Goal: Task Accomplishment & Management: Use online tool/utility

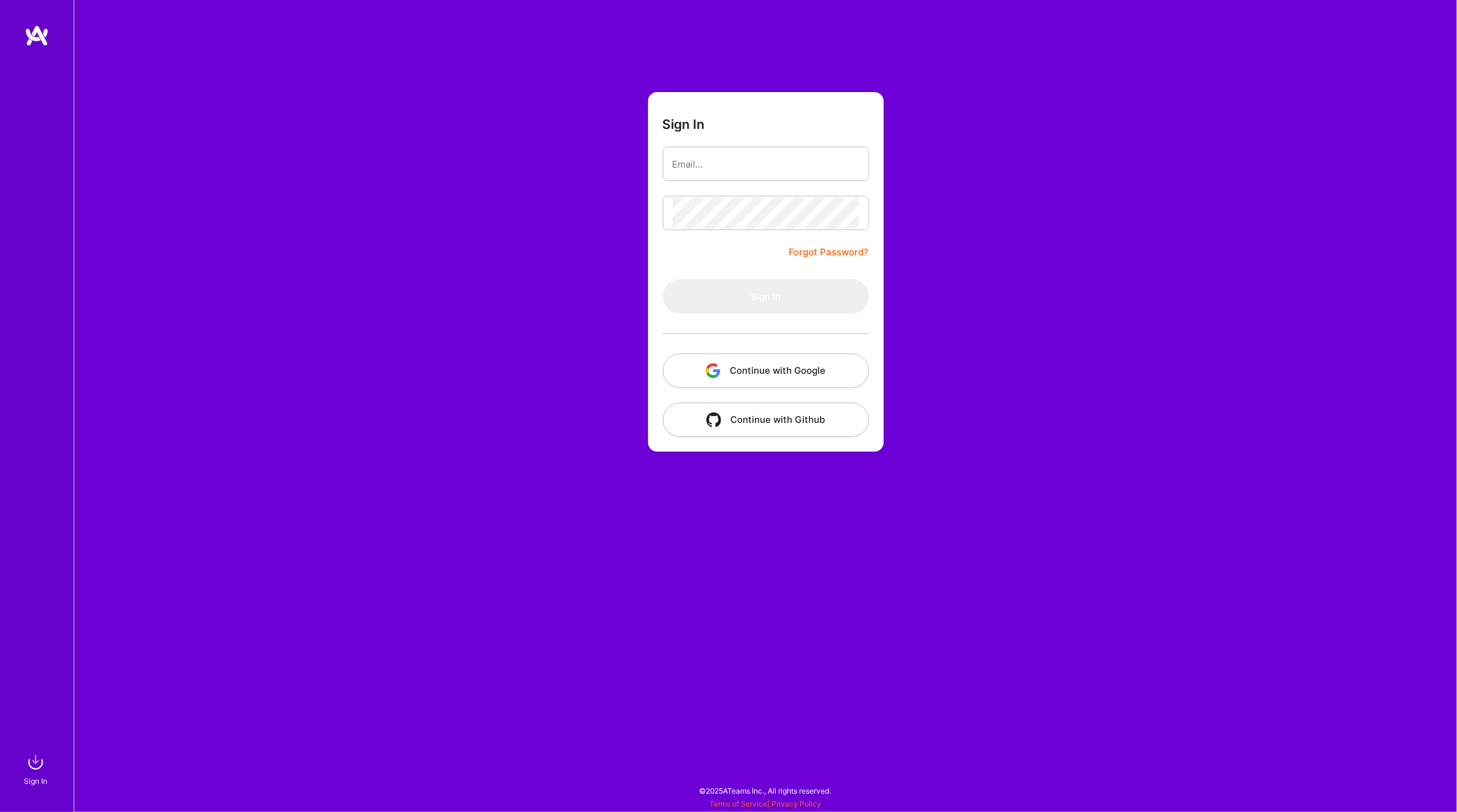
click at [1089, 120] on div "Sign In Forgot Password? Sign In Continue with Google Continue with Github" at bounding box center [766, 406] width 1384 height 812
click at [758, 164] on input "email" at bounding box center [766, 164] width 187 height 31
type input "[PERSON_NAME][EMAIL_ADDRESS][PERSON_NAME][DOMAIN_NAME]"
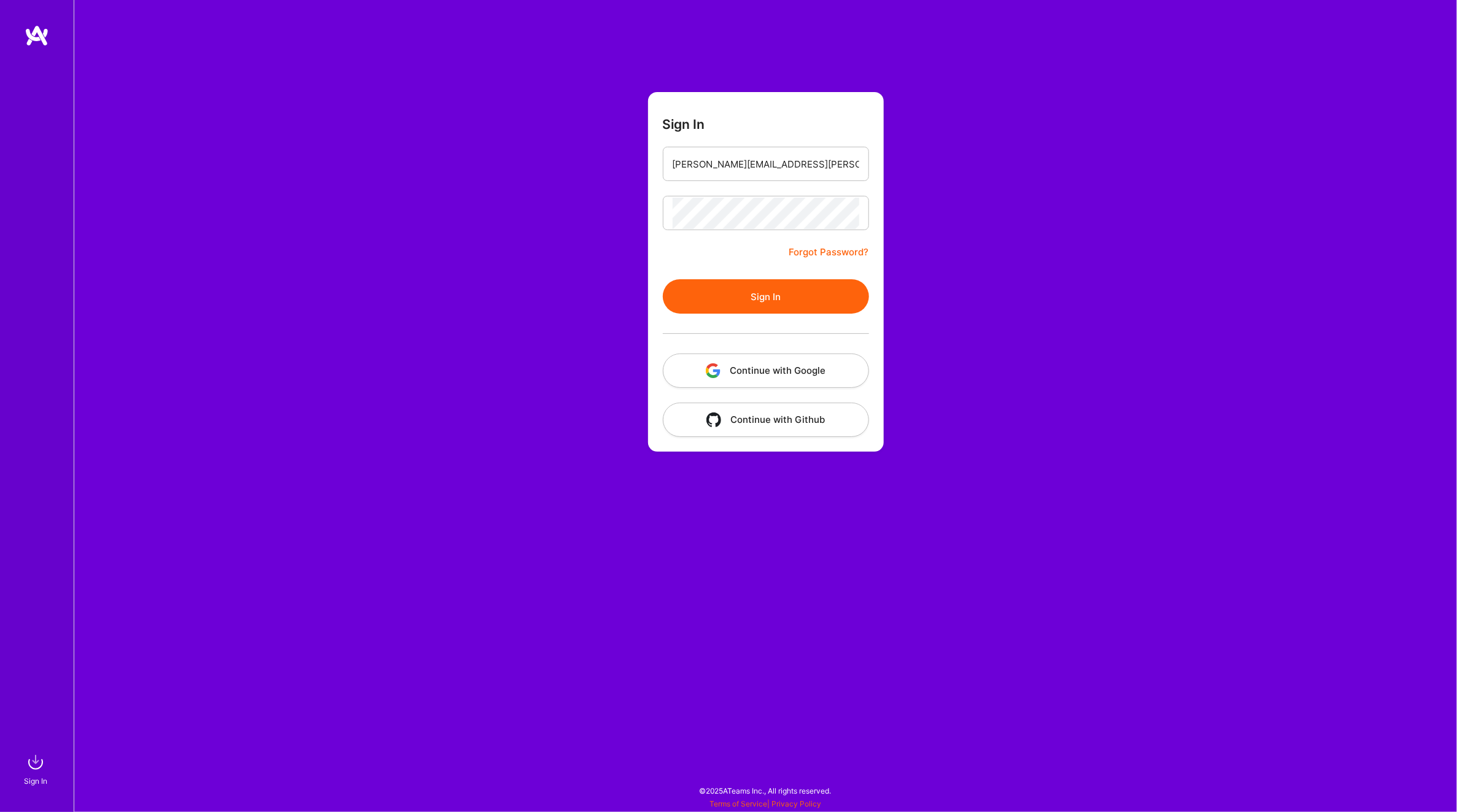
click at [751, 286] on button "Sign In" at bounding box center [766, 296] width 206 height 35
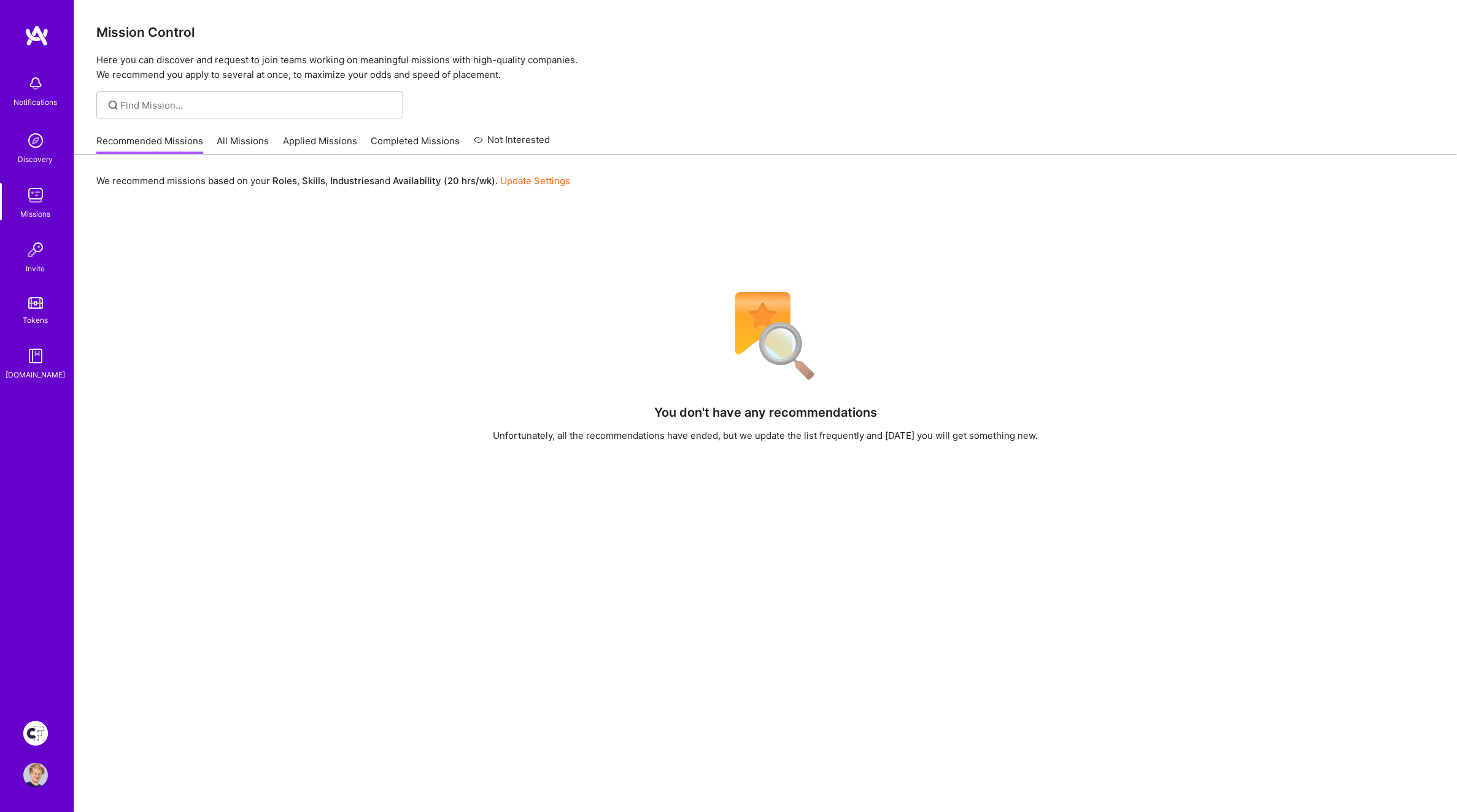
click at [37, 740] on img at bounding box center [35, 733] width 24 height 24
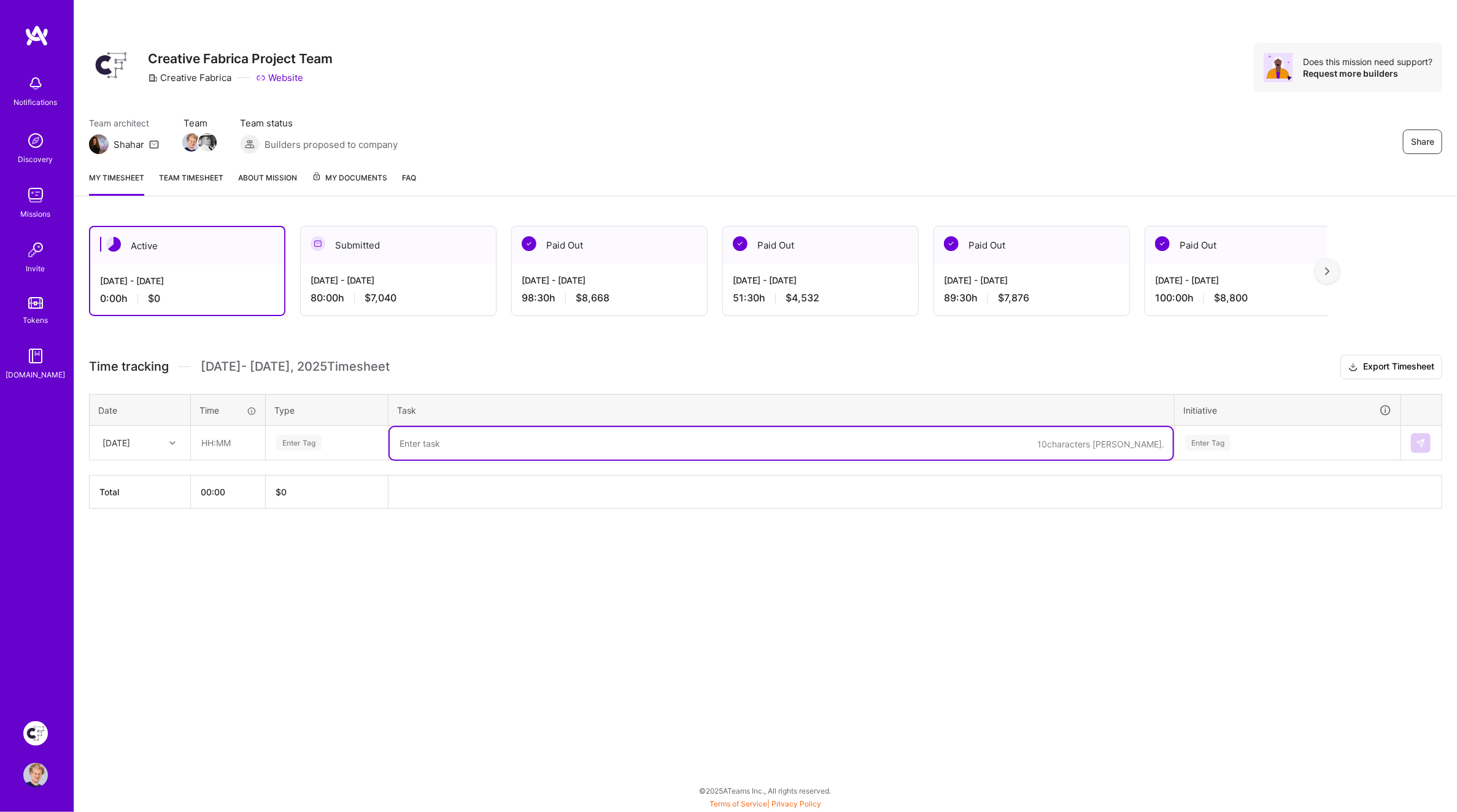
click at [451, 441] on textarea at bounding box center [781, 444] width 784 height 32
paste textarea "GROW-941 (Font Category Pages)"
click at [703, 437] on textarea "GROW-941 (Font Category Pages): itemise variant for decision / AB test. +5 hour…" at bounding box center [781, 444] width 784 height 32
type textarea "GROW-941 (Font Category Pages): itemise variant for decision / AB test. 5 hrs c…"
click at [233, 438] on input "text" at bounding box center [227, 443] width 73 height 32
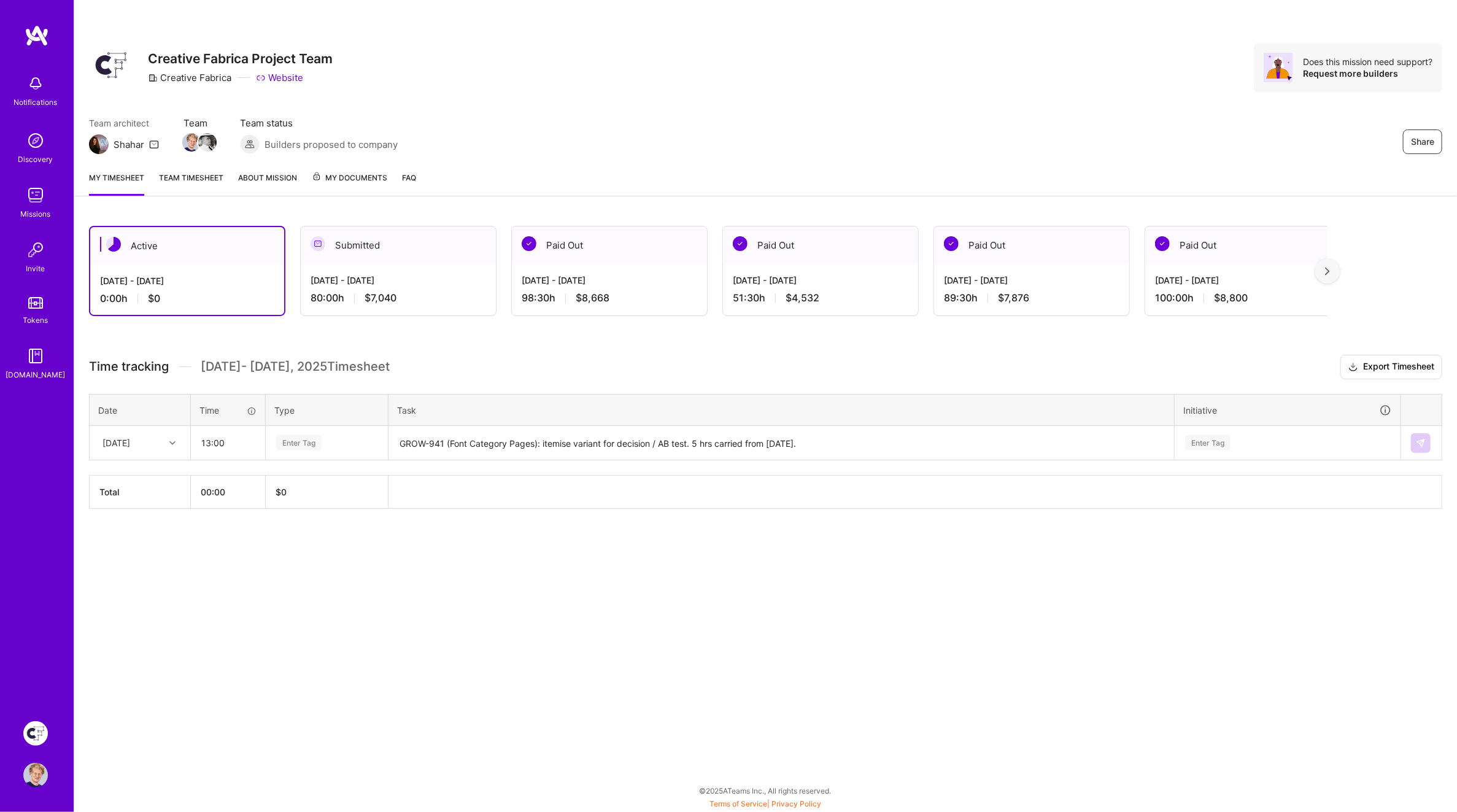
click at [481, 336] on div "Active [DATE] - [DATE] 0:00 h $0 Submitted [DATE] - [DATE] 80:00 h $7,040 Paid …" at bounding box center [766, 390] width 1383 height 358
click at [231, 435] on input "13:00" at bounding box center [227, 443] width 73 height 32
type input "12:00"
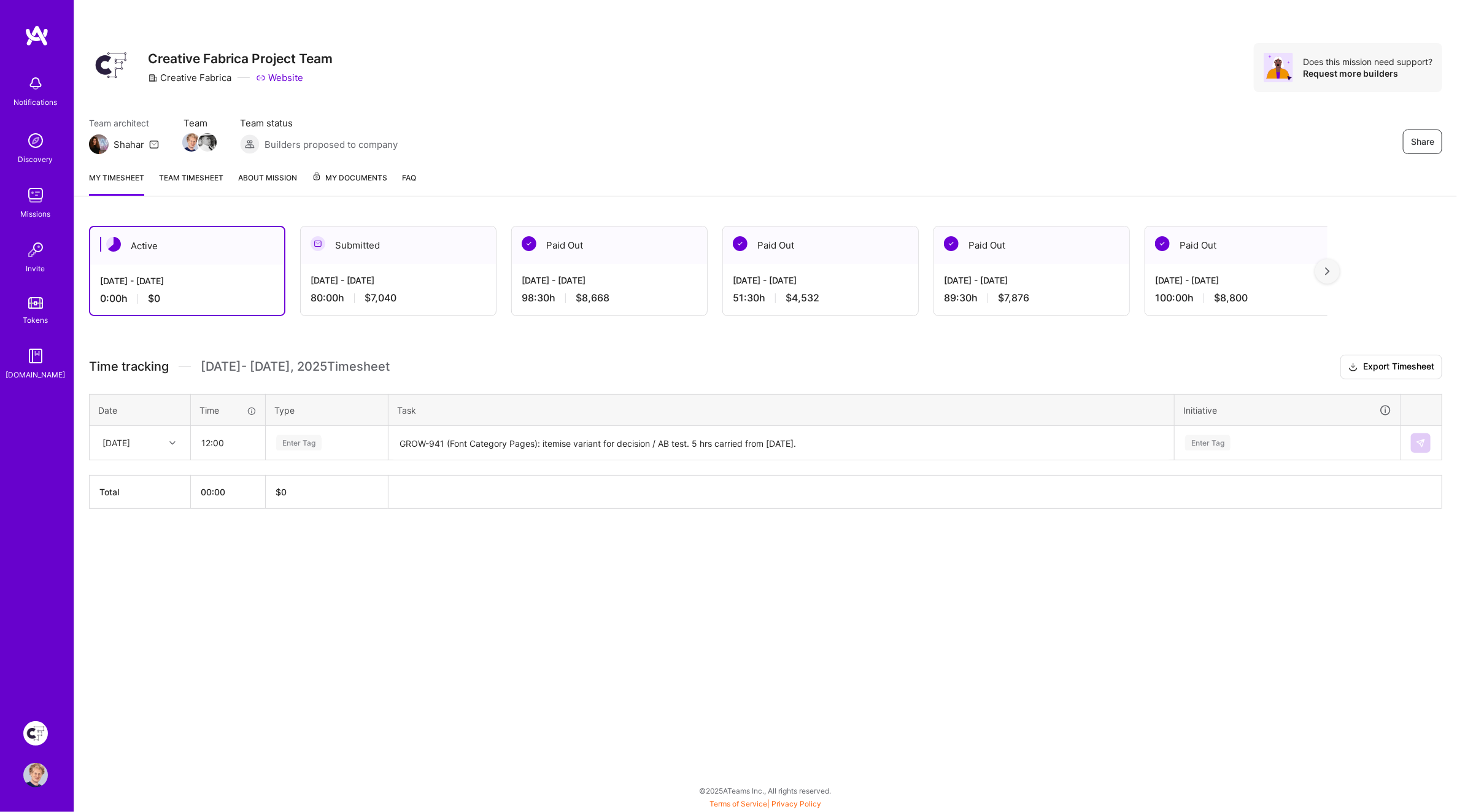
click at [449, 376] on h3 "Time tracking [DATE] - [DATE] Timesheet Export Timesheet" at bounding box center [766, 366] width 1354 height 24
click at [318, 439] on div "Enter Tag" at bounding box center [299, 443] width 46 height 19
click at [294, 503] on span "Design" at bounding box center [290, 512] width 36 height 16
click at [576, 363] on h3 "Time tracking [DATE] - [DATE] Timesheet Export Timesheet" at bounding box center [766, 366] width 1354 height 24
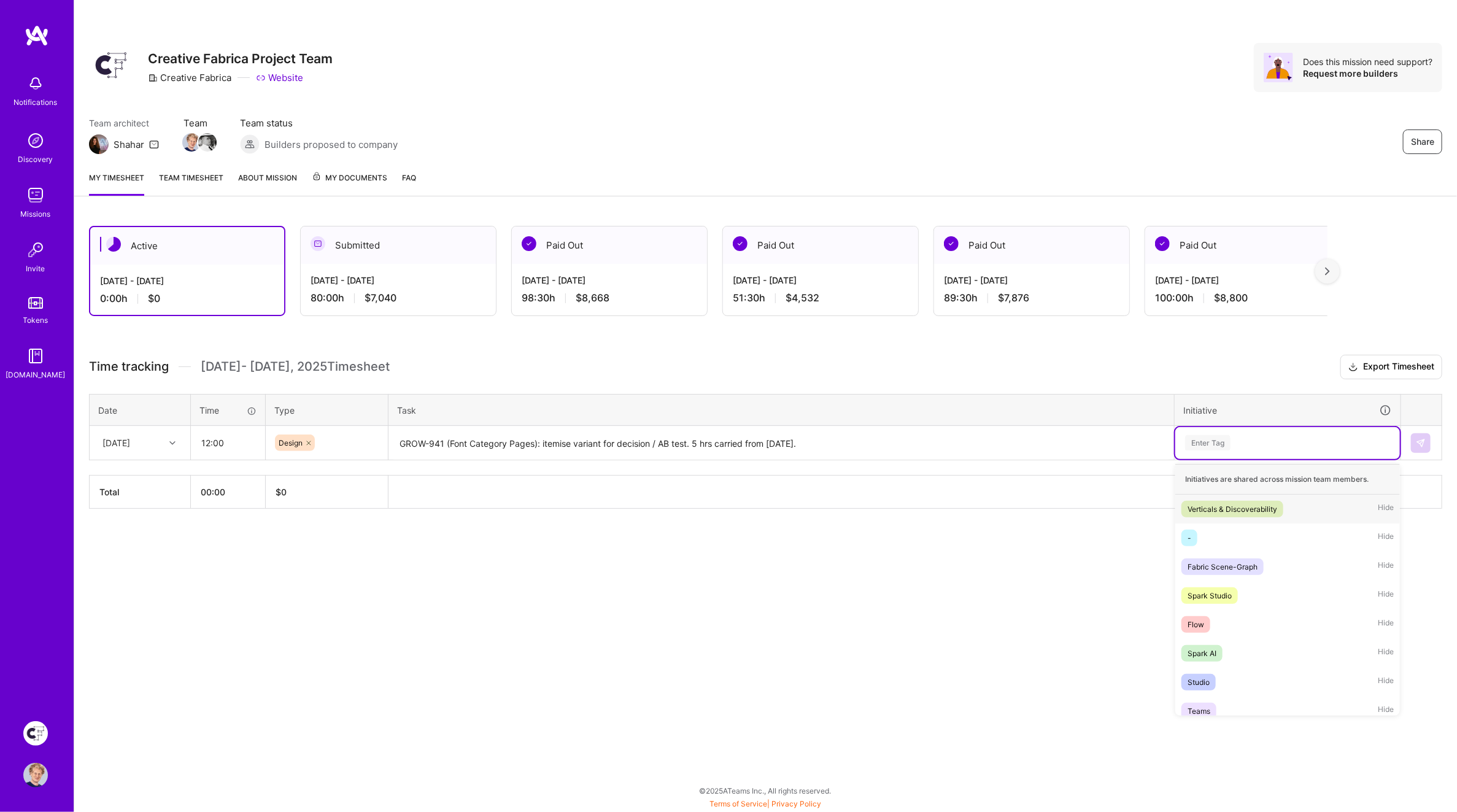
click at [1210, 447] on div "Enter Tag" at bounding box center [1208, 443] width 46 height 19
click at [1218, 505] on div "Verticals & Discoverability" at bounding box center [1232, 509] width 89 height 13
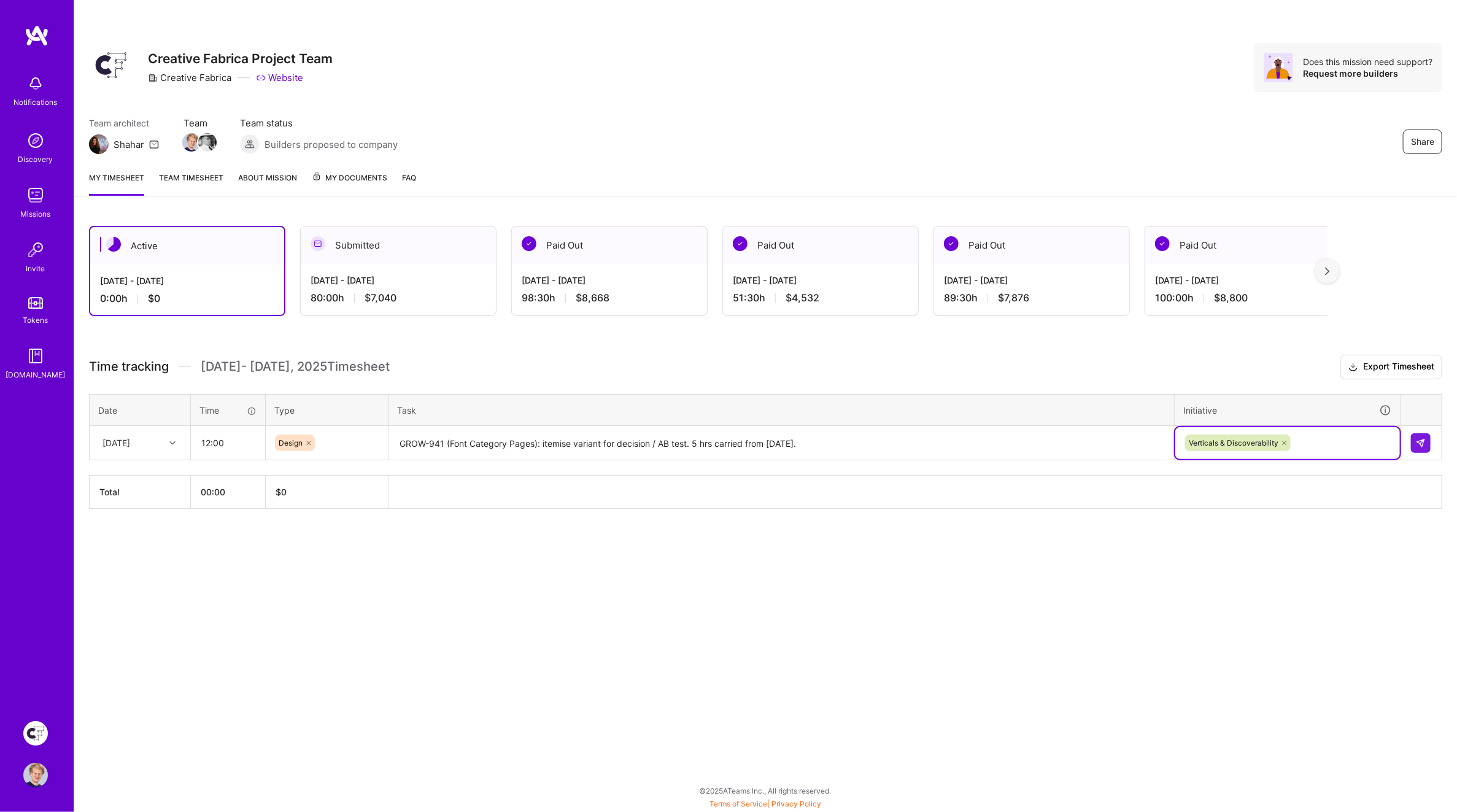
click at [1065, 378] on div "Time tracking [DATE] - [DATE] Timesheet Export Timesheet Date Time Type Task In…" at bounding box center [766, 431] width 1354 height 154
click at [1420, 444] on img at bounding box center [1421, 443] width 10 height 10
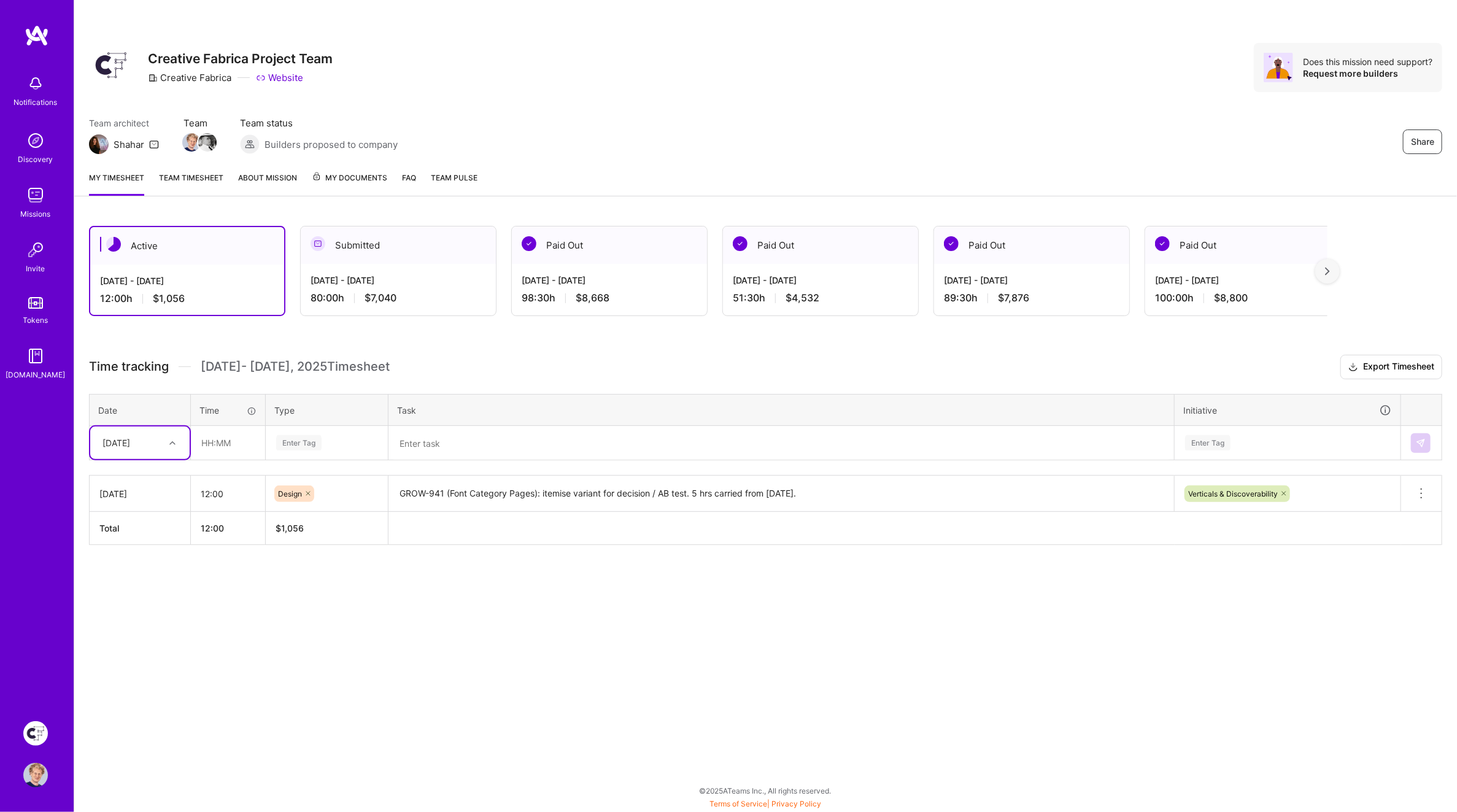
drag, startPoint x: 642, startPoint y: 492, endPoint x: 794, endPoint y: 504, distance: 152.5
click at [642, 492] on textarea "GROW-941 (Font Category Pages): itemise variant for decision / AB test. 5 hrs c…" at bounding box center [781, 494] width 784 height 34
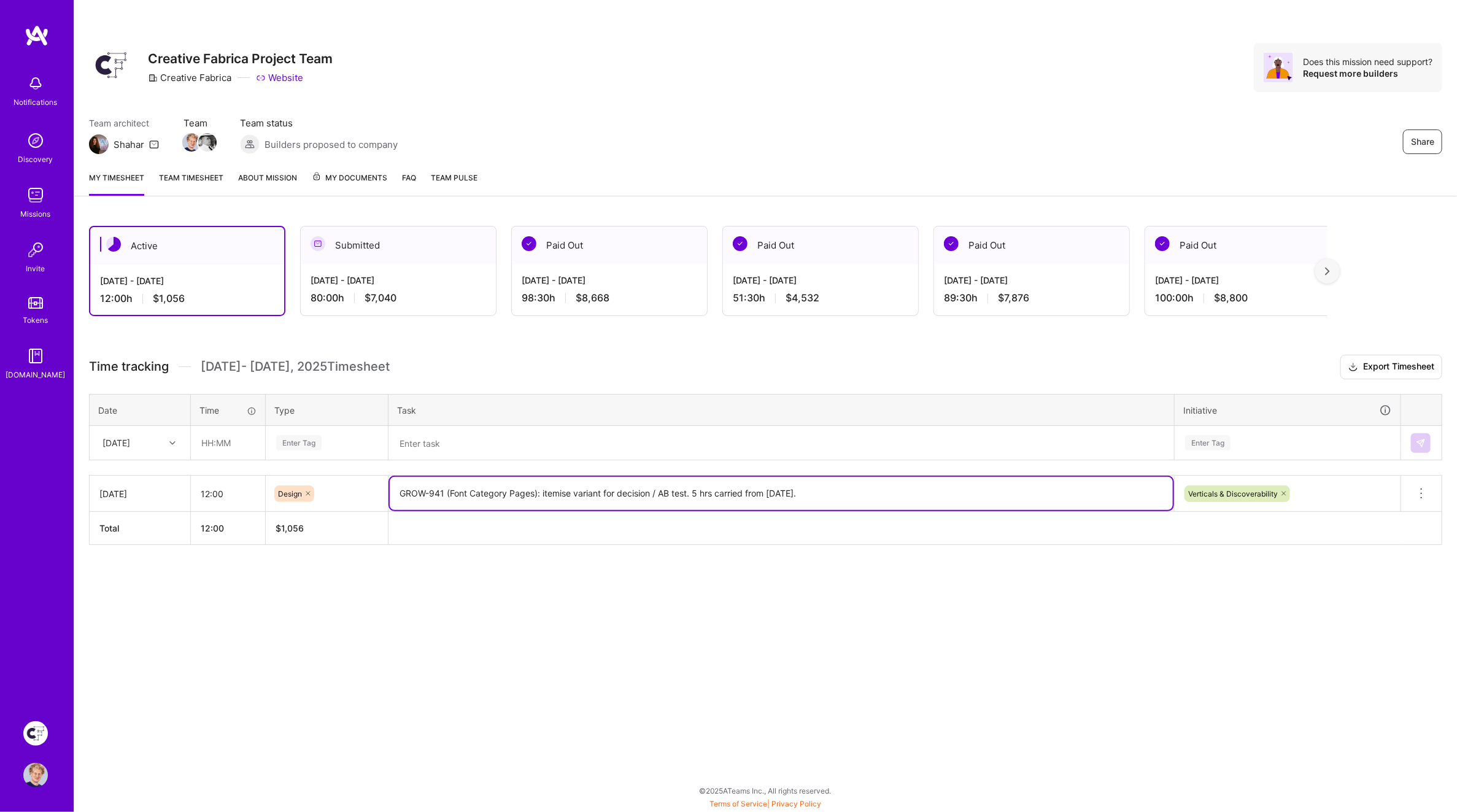
click at [873, 498] on textarea "GROW-941 (Font Category Pages): itemise variant for decision / AB test. 5 hrs c…" at bounding box center [781, 493] width 784 height 33
click at [541, 486] on textarea "GROW-941 (Font Category Pages): itemise variant for decision / AB test. 5 hrs c…" at bounding box center [781, 493] width 784 height 33
paste textarea "responsive"
type textarea "GROW-941 (Font Category Pages): itemise variant for decision / AB test, mobile …"
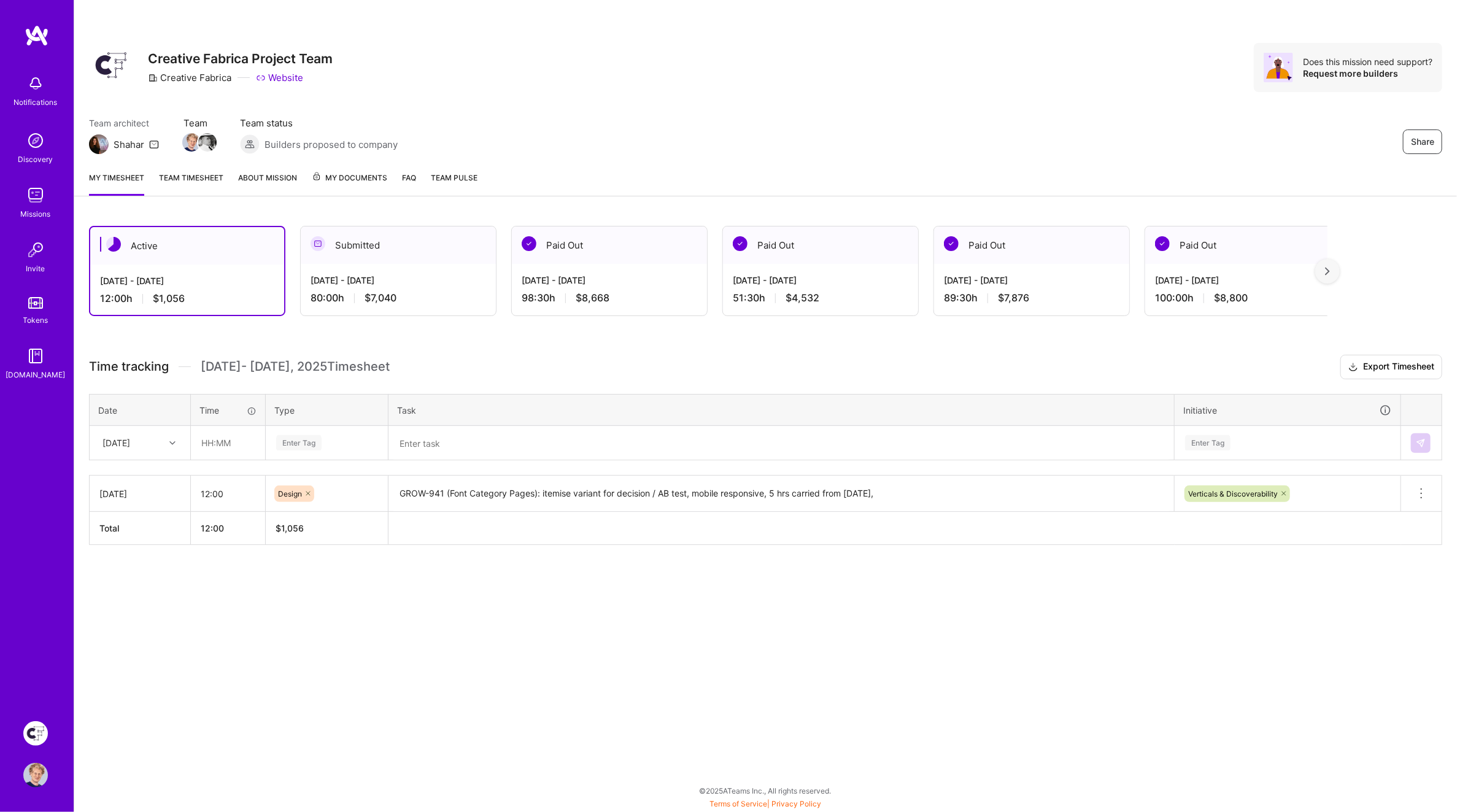
click at [681, 619] on div "Share Creative Fabrica Project Team Creative Fabrica Website Does this mission …" at bounding box center [766, 406] width 1384 height 812
